Goal: Navigation & Orientation: Find specific page/section

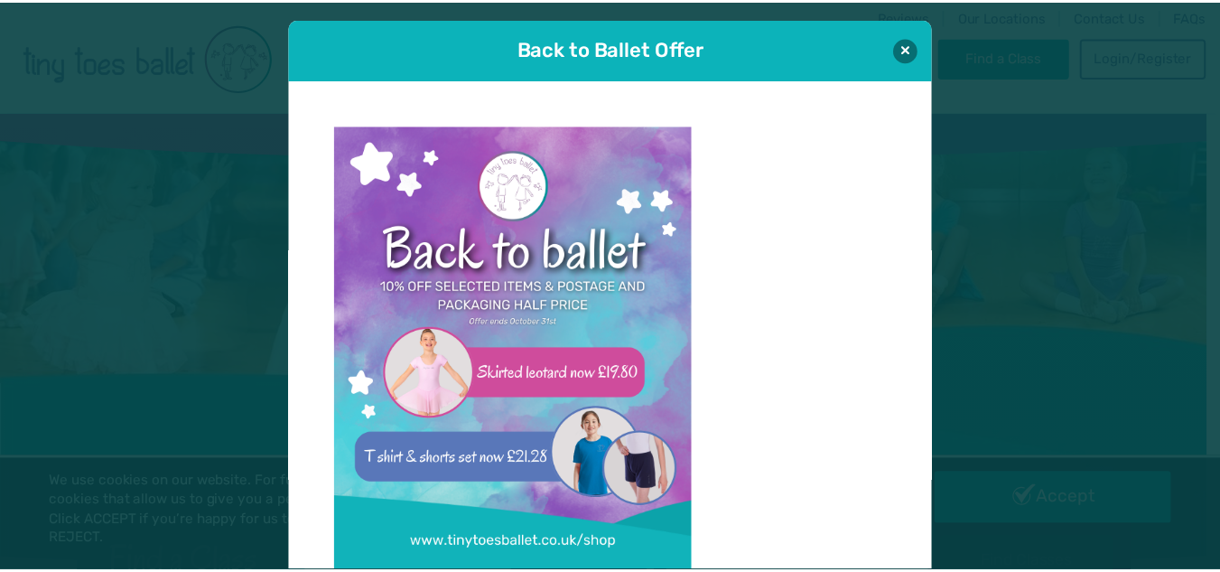
scroll to position [18, 0]
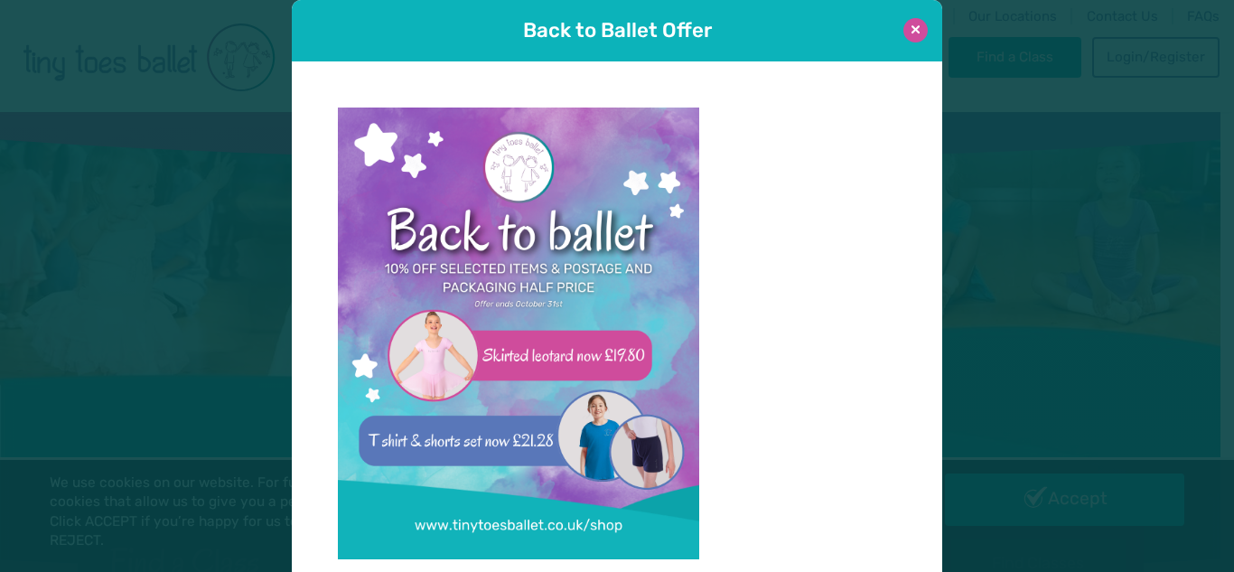
click at [903, 29] on button at bounding box center [915, 30] width 24 height 24
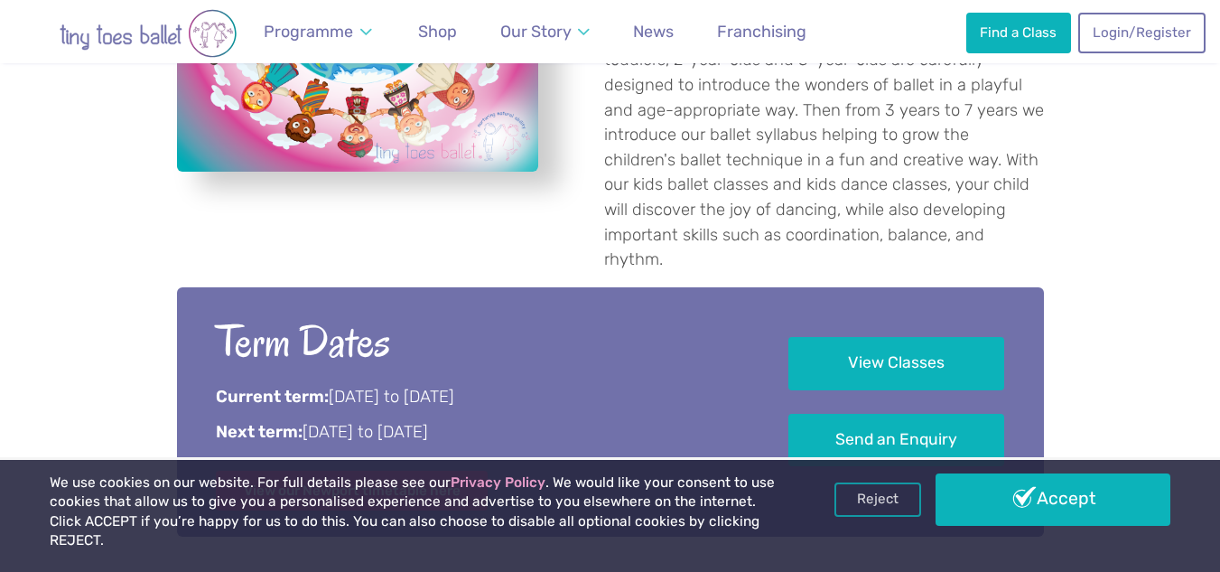
scroll to position [1165, 0]
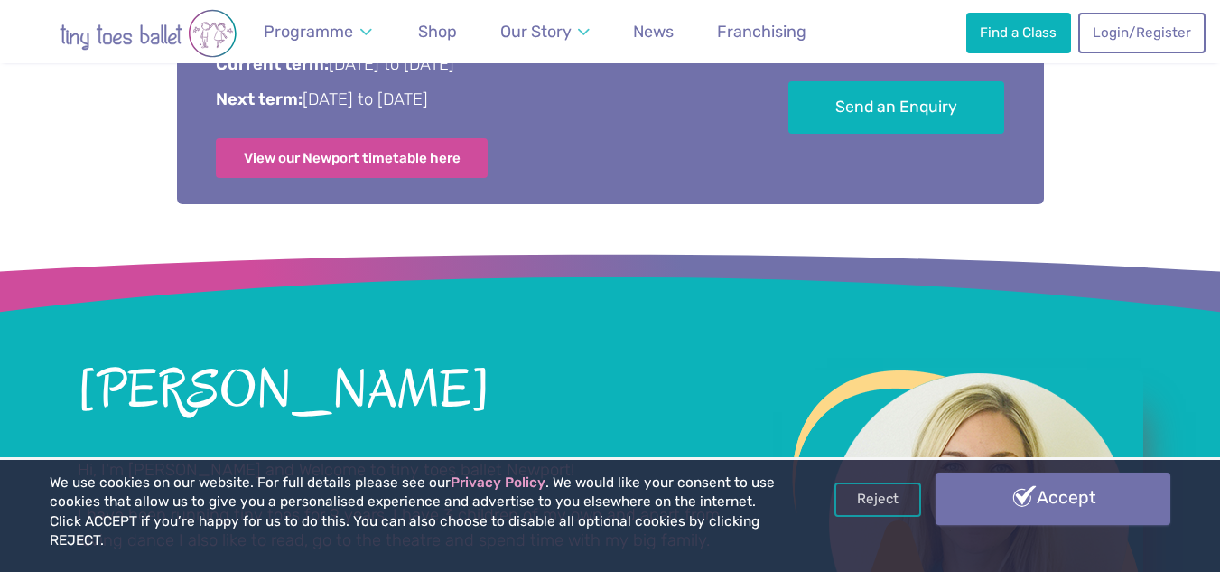
click at [1046, 525] on link "Accept" at bounding box center [1054, 498] width 236 height 52
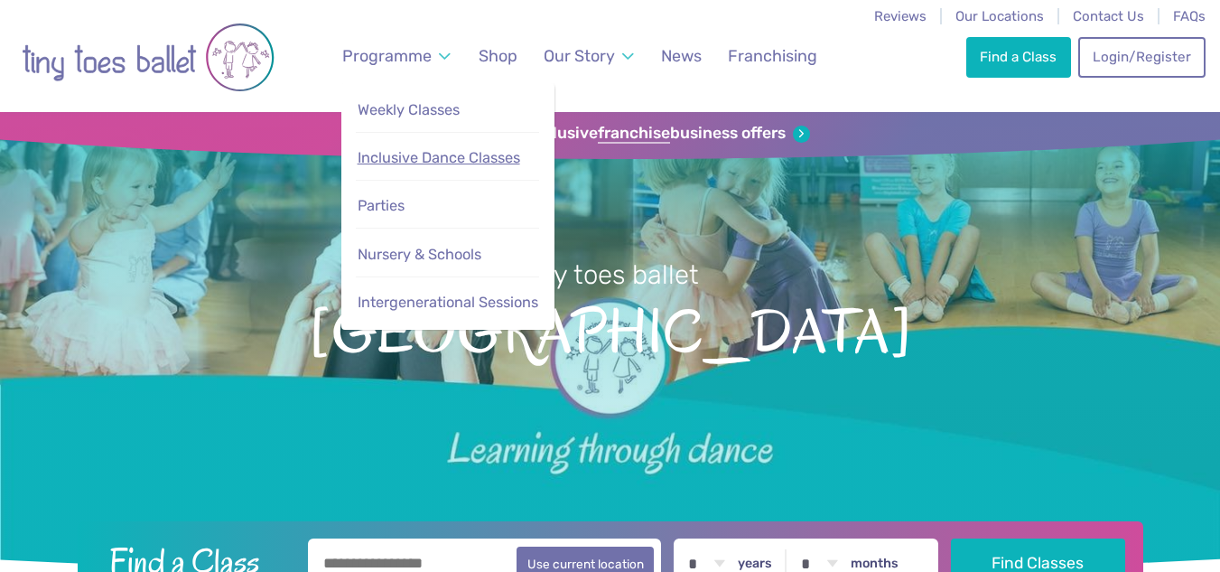
click at [430, 153] on span "Inclusive Dance Classes" at bounding box center [439, 157] width 163 height 17
